Goal: Communication & Community: Answer question/provide support

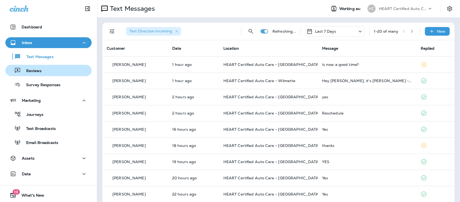
click at [35, 70] on p "Reviews" at bounding box center [31, 70] width 21 height 5
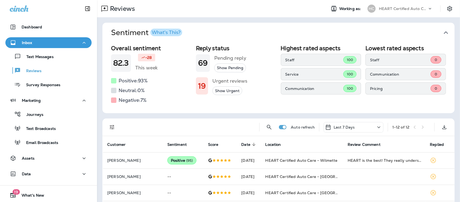
click at [442, 31] on icon "button" at bounding box center [446, 32] width 9 height 9
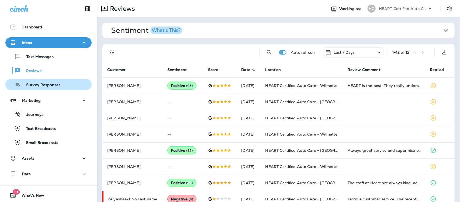
click at [34, 84] on p "Survey Responses" at bounding box center [41, 84] width 40 height 5
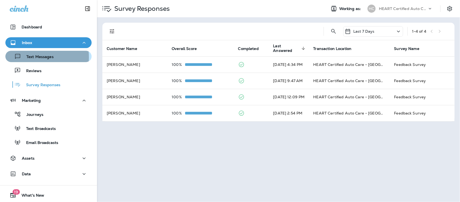
click at [30, 57] on p "Text Messages" at bounding box center [37, 56] width 33 height 5
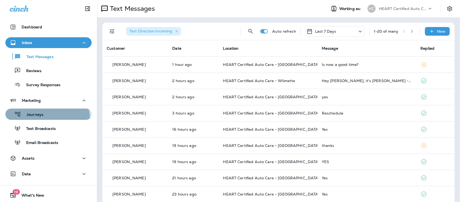
click at [41, 119] on button "Journeys" at bounding box center [48, 113] width 86 height 11
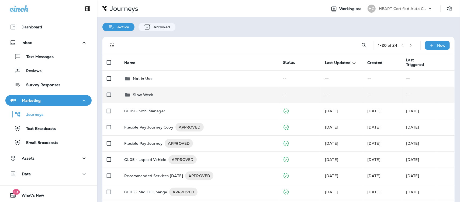
click at [137, 94] on p "Slow Week" at bounding box center [143, 94] width 20 height 4
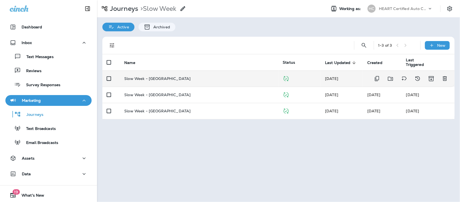
click at [153, 77] on p "Slow Week - [GEOGRAPHIC_DATA]" at bounding box center [157, 78] width 66 height 4
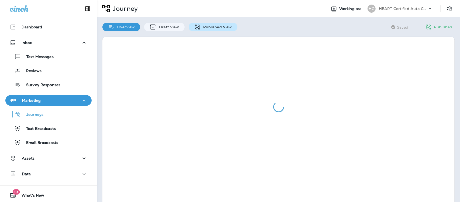
click at [214, 28] on p "Published View" at bounding box center [216, 27] width 31 height 4
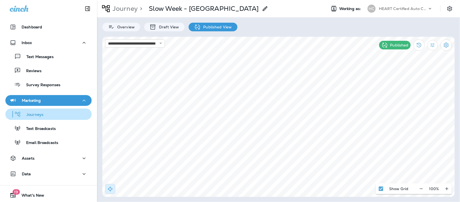
drag, startPoint x: 38, startPoint y: 115, endPoint x: 42, endPoint y: 114, distance: 4.7
click at [39, 115] on p "Journeys" at bounding box center [32, 114] width 22 height 5
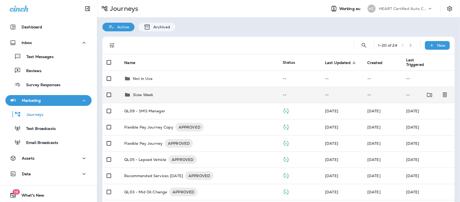
click at [142, 96] on p "Slow Week" at bounding box center [143, 94] width 20 height 4
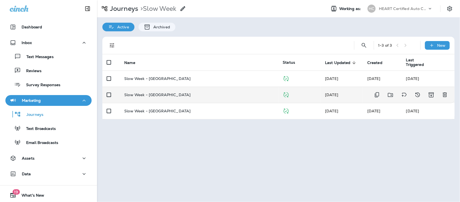
click at [154, 93] on p "Slow Week - [GEOGRAPHIC_DATA]" at bounding box center [157, 94] width 66 height 4
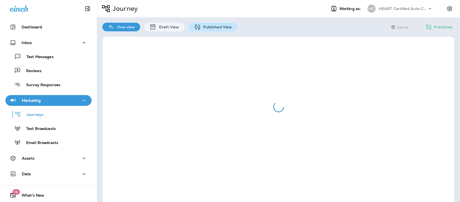
click at [212, 28] on p "Published View" at bounding box center [216, 27] width 31 height 4
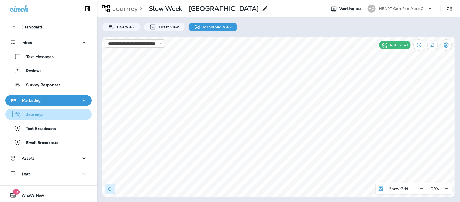
click at [39, 115] on p "Journeys" at bounding box center [32, 114] width 22 height 5
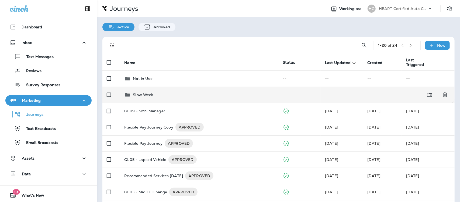
click at [142, 95] on p "Slow Week" at bounding box center [143, 94] width 20 height 4
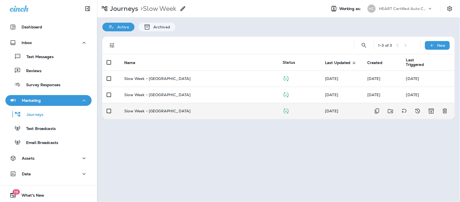
click at [154, 111] on p "Slow Week - [GEOGRAPHIC_DATA]" at bounding box center [157, 111] width 66 height 4
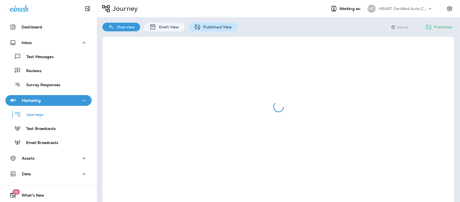
click at [212, 26] on p "Published View" at bounding box center [216, 27] width 31 height 4
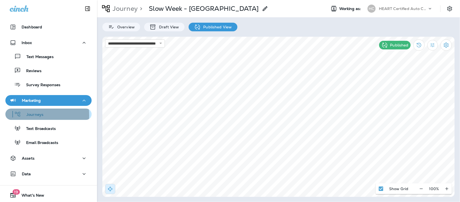
click at [33, 115] on p "Journeys" at bounding box center [32, 114] width 22 height 5
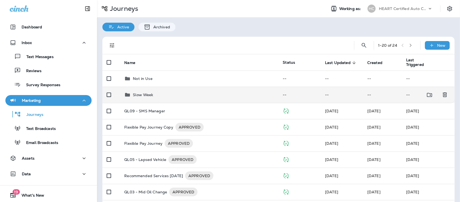
click at [141, 97] on p "Slow Week" at bounding box center [143, 94] width 20 height 4
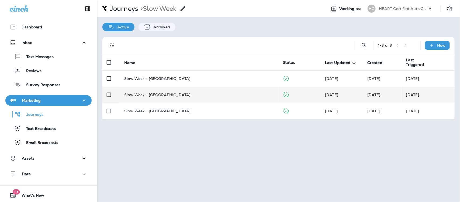
click at [160, 94] on p "Slow Week - [GEOGRAPHIC_DATA]" at bounding box center [157, 94] width 66 height 4
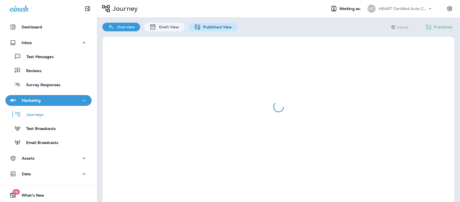
click at [212, 26] on p "Published View" at bounding box center [216, 27] width 31 height 4
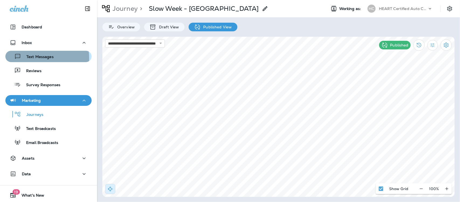
click at [39, 58] on p "Text Messages" at bounding box center [37, 56] width 33 height 5
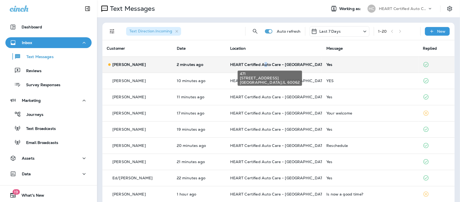
click at [258, 63] on span "HEART Certified Auto Care - [GEOGRAPHIC_DATA]" at bounding box center [278, 64] width 97 height 5
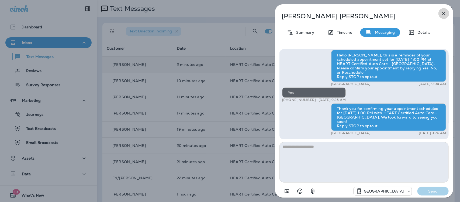
click at [445, 13] on icon "button" at bounding box center [444, 14] width 4 height 4
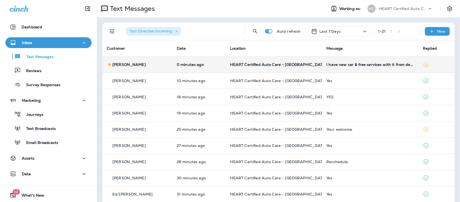
click at [341, 66] on div "I have new car & free services with it from dealer" at bounding box center [370, 64] width 88 height 4
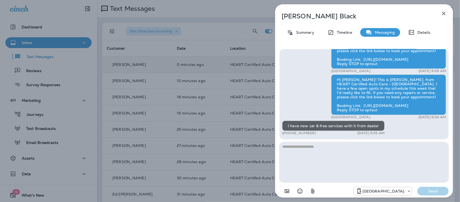
click at [317, 149] on textarea at bounding box center [364, 162] width 169 height 40
type textarea "**********"
click at [440, 190] on p "Send" at bounding box center [433, 190] width 23 height 5
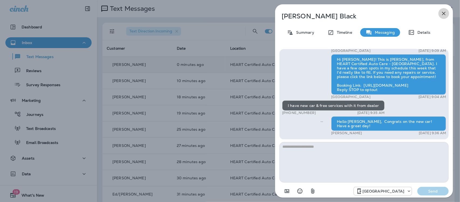
click at [444, 12] on icon "button" at bounding box center [444, 13] width 6 height 6
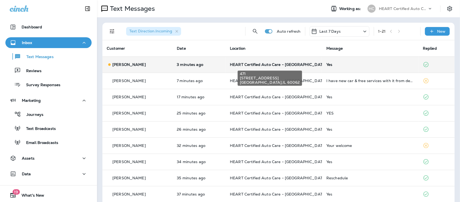
click at [275, 65] on span "HEART Certified Auto Care - [GEOGRAPHIC_DATA]" at bounding box center [278, 64] width 97 height 5
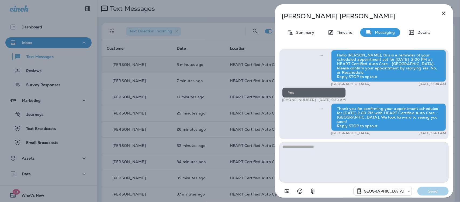
click at [446, 11] on icon "button" at bounding box center [444, 13] width 6 height 6
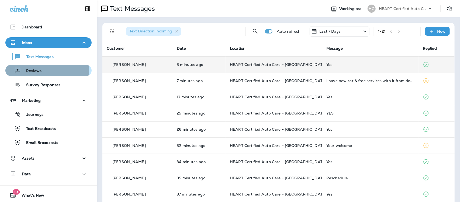
click at [34, 71] on p "Reviews" at bounding box center [31, 70] width 21 height 5
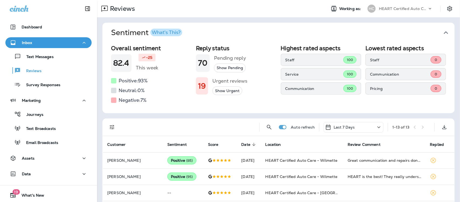
click at [442, 32] on icon "button" at bounding box center [446, 32] width 9 height 9
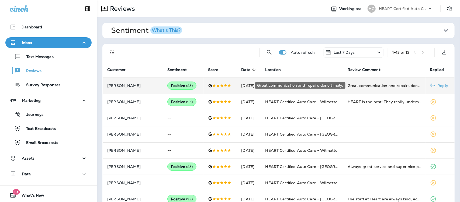
click at [396, 87] on div "Great communication and repairs done timely." at bounding box center [385, 85] width 74 height 5
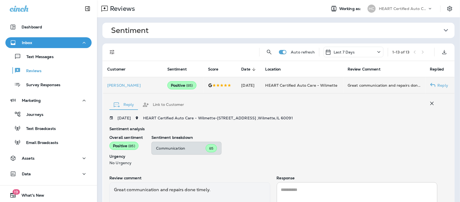
scroll to position [56, 0]
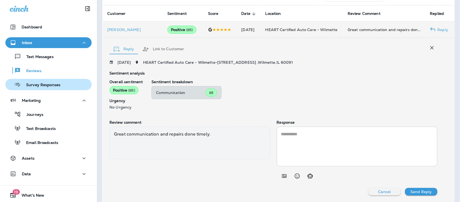
click at [43, 84] on p "Survey Responses" at bounding box center [41, 84] width 40 height 5
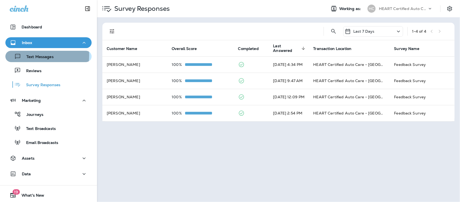
click at [35, 55] on p "Text Messages" at bounding box center [37, 56] width 33 height 5
